Goal: Find specific page/section: Find specific page/section

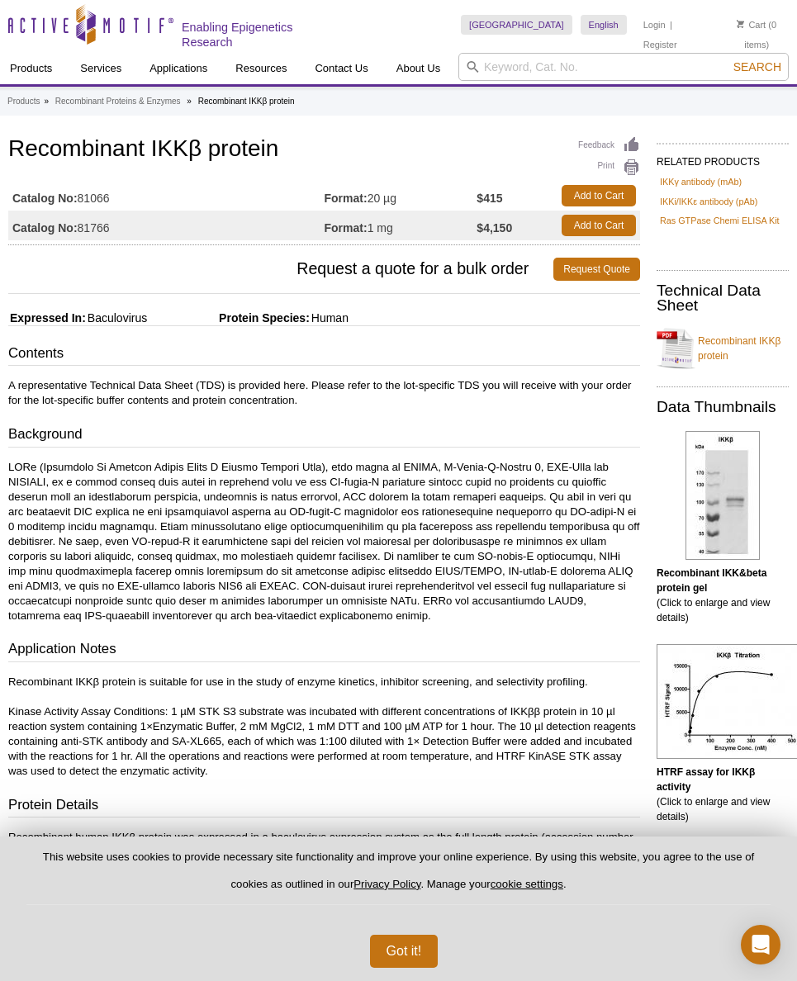
click at [98, 148] on h1 "Recombinant IKKβ protein" at bounding box center [324, 150] width 632 height 28
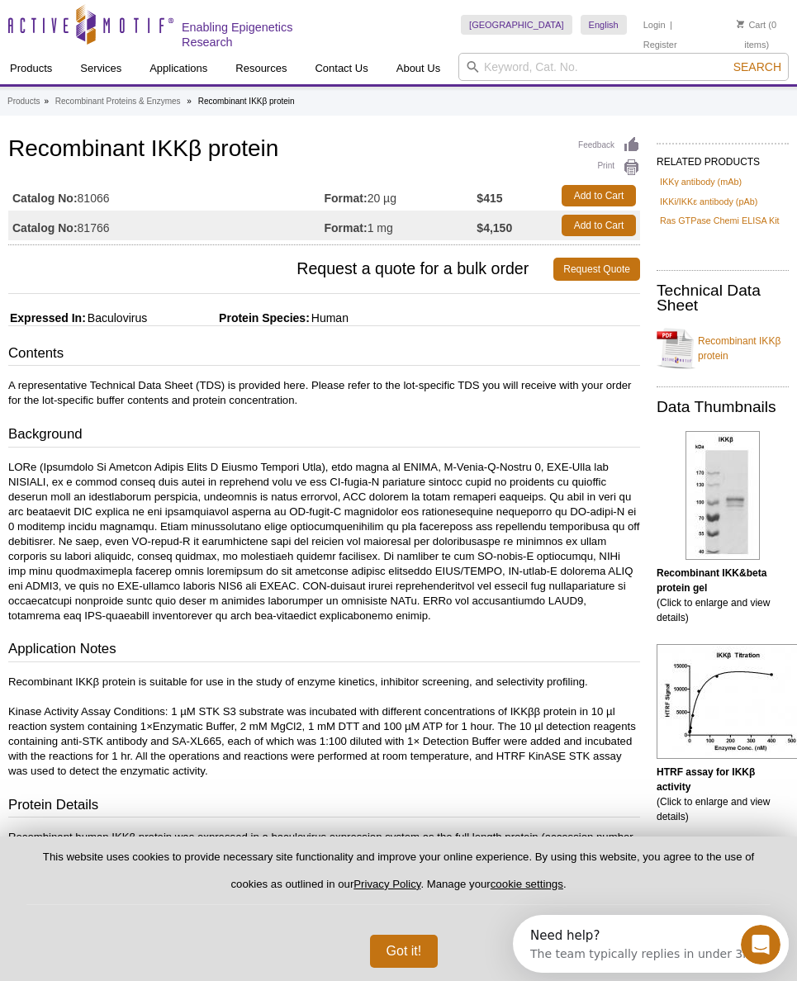
click at [416, 400] on p "A representative Technical Data Sheet (TDS) is provided here. Please refer to t…" at bounding box center [324, 393] width 632 height 30
click at [175, 146] on h1 "Recombinant IKKβ protein" at bounding box center [324, 150] width 632 height 28
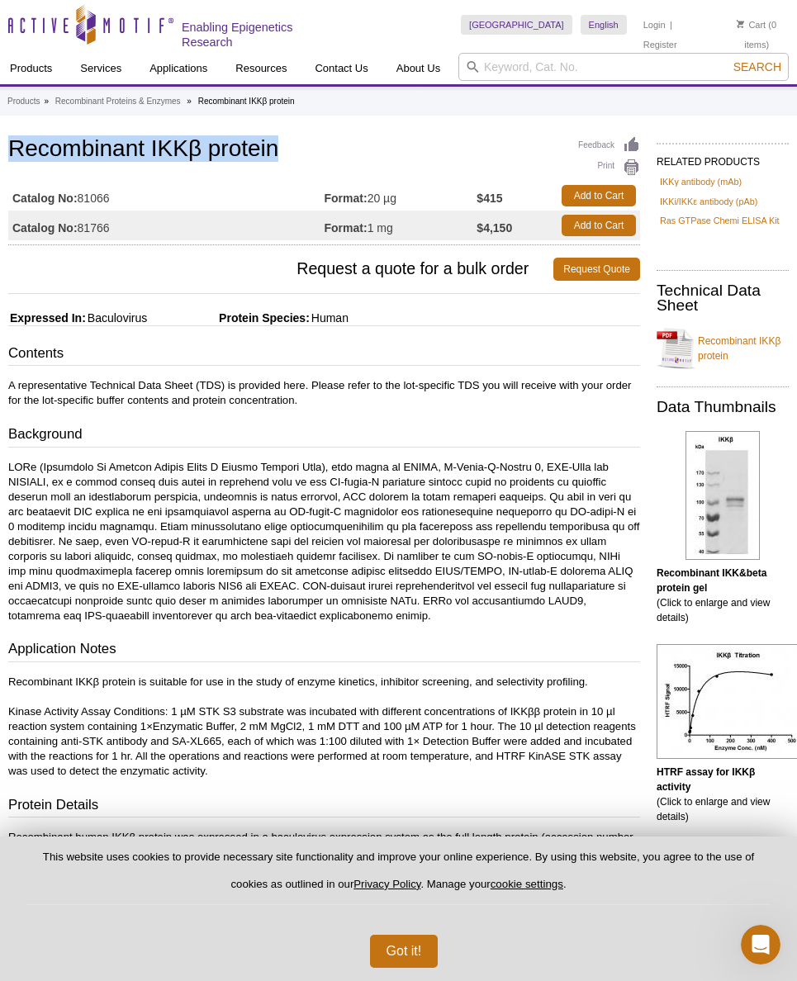
copy h1 "Recombinant IKKβ protein"
click at [414, 502] on p at bounding box center [324, 542] width 632 height 164
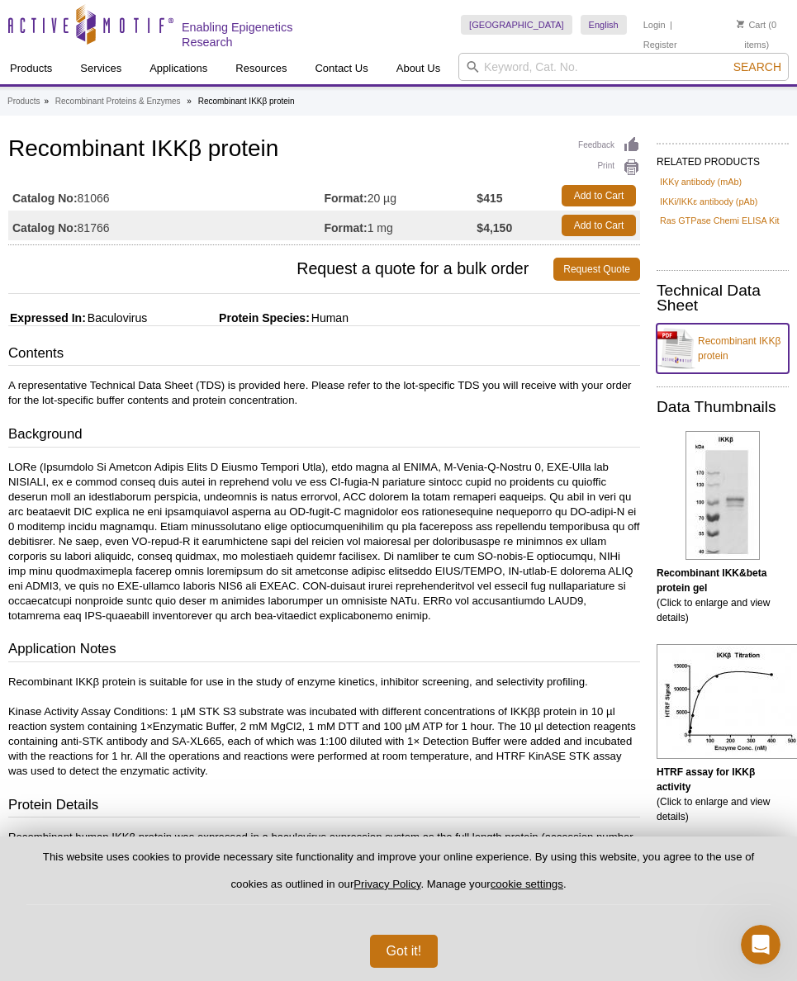
click at [712, 348] on link "Recombinant IKKβ protein" at bounding box center [723, 349] width 132 height 50
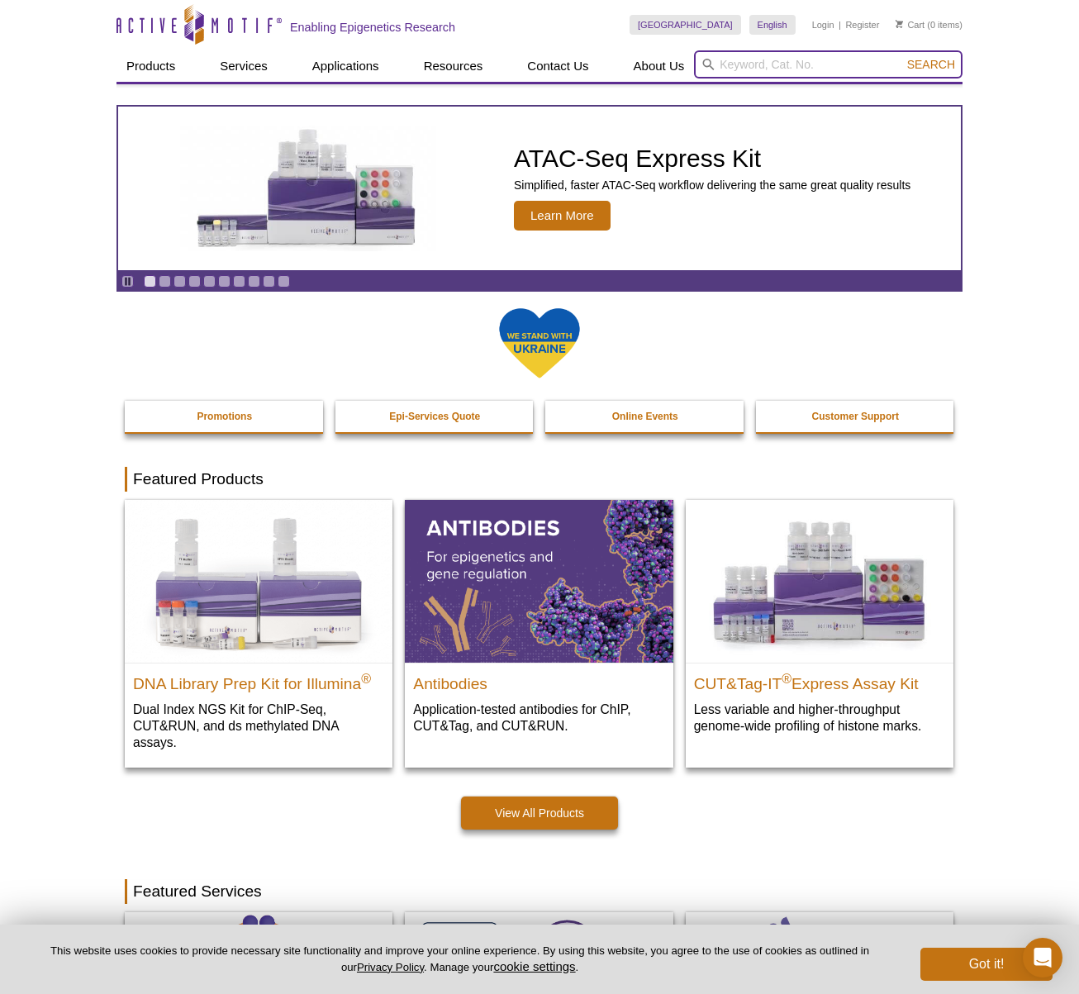
click at [828, 69] on input "search" at bounding box center [828, 64] width 268 height 28
type input "81066"
click at [902, 57] on button "Search" at bounding box center [931, 64] width 58 height 15
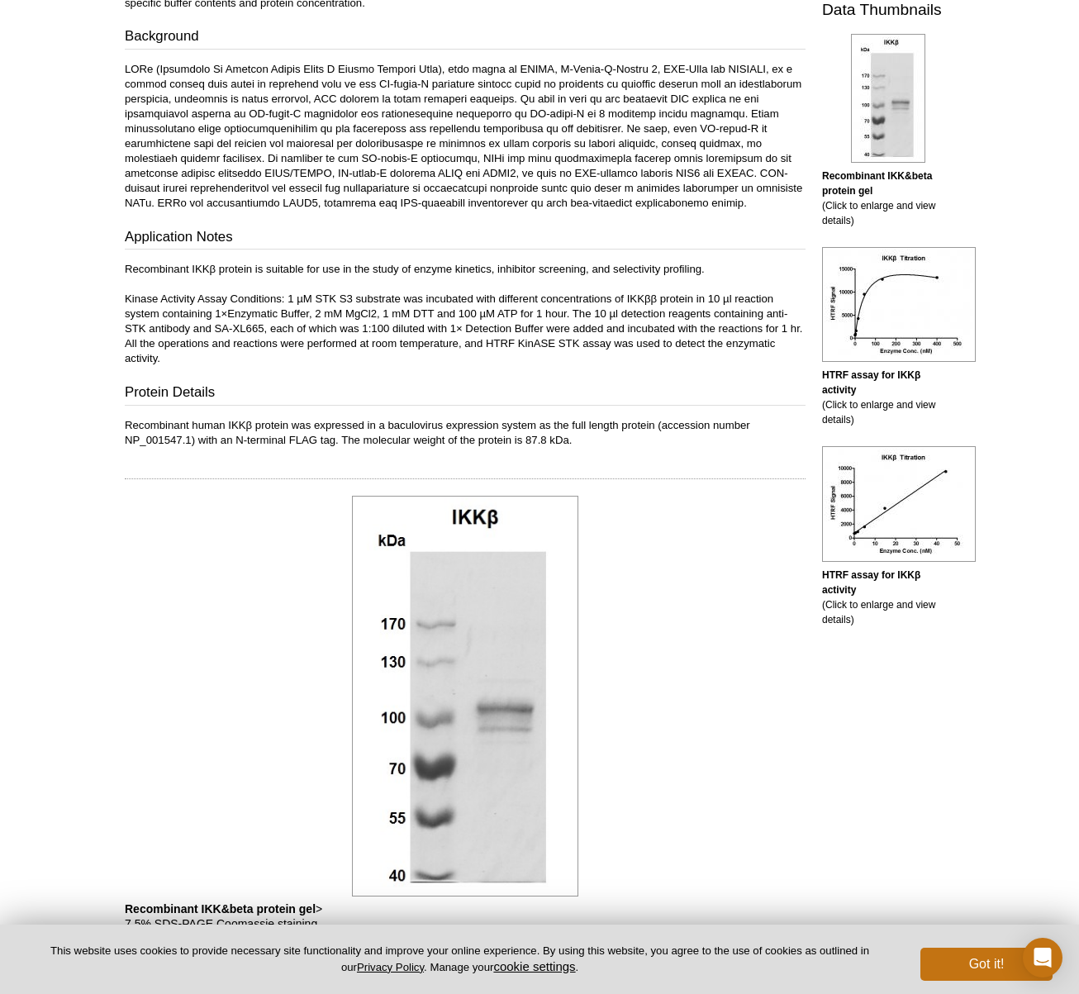
scroll to position [122, 0]
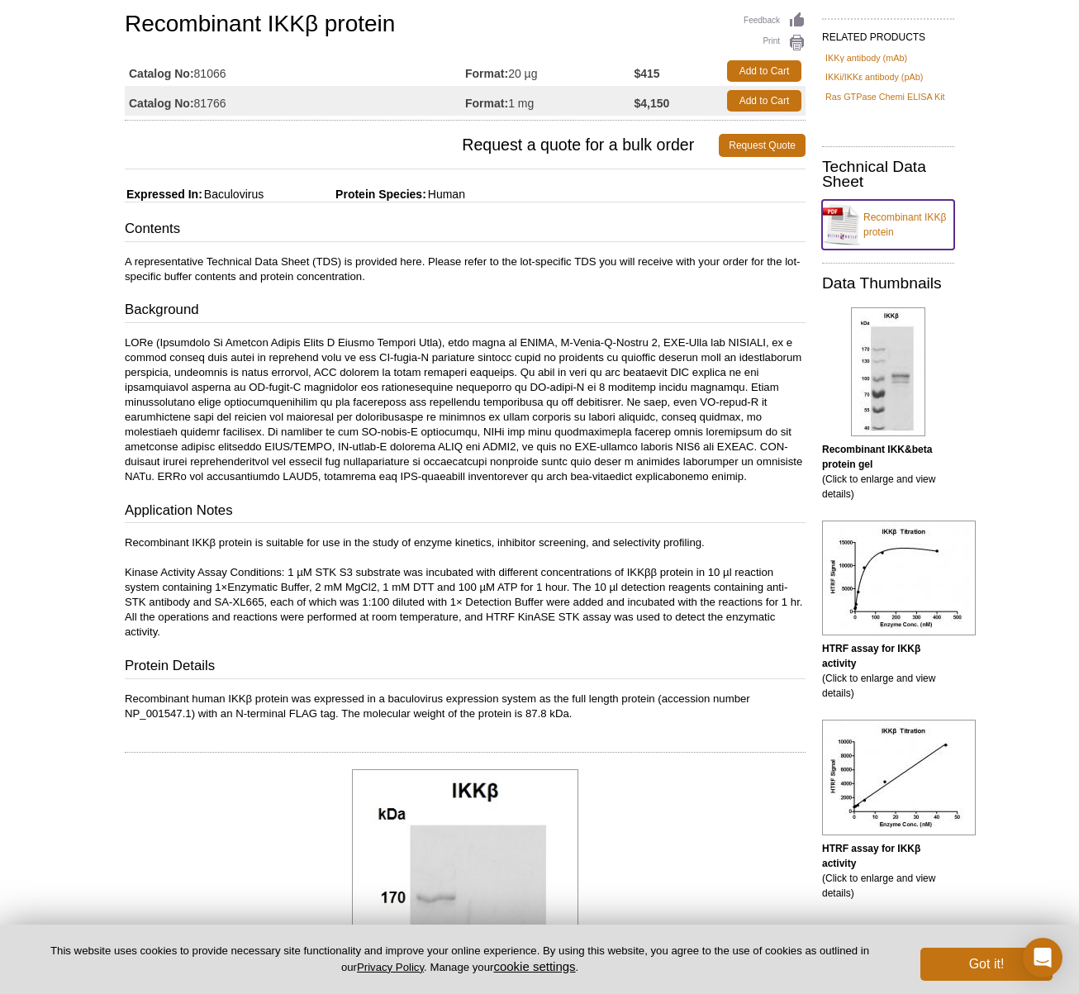
click at [880, 212] on link "Recombinant IKKβ protein" at bounding box center [888, 225] width 132 height 50
